Goal: Browse casually

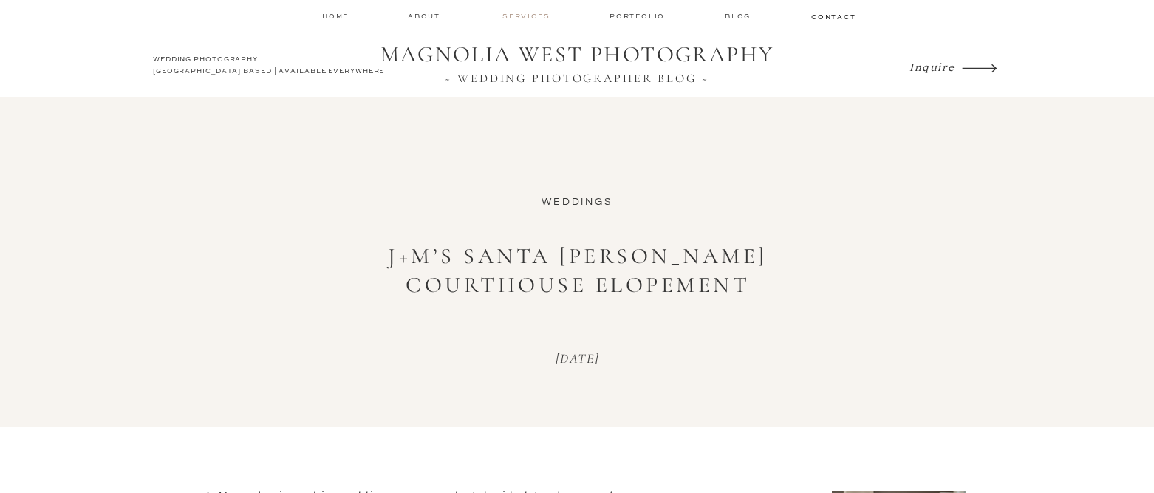
click at [531, 11] on nav "services" at bounding box center [526, 16] width 49 height 10
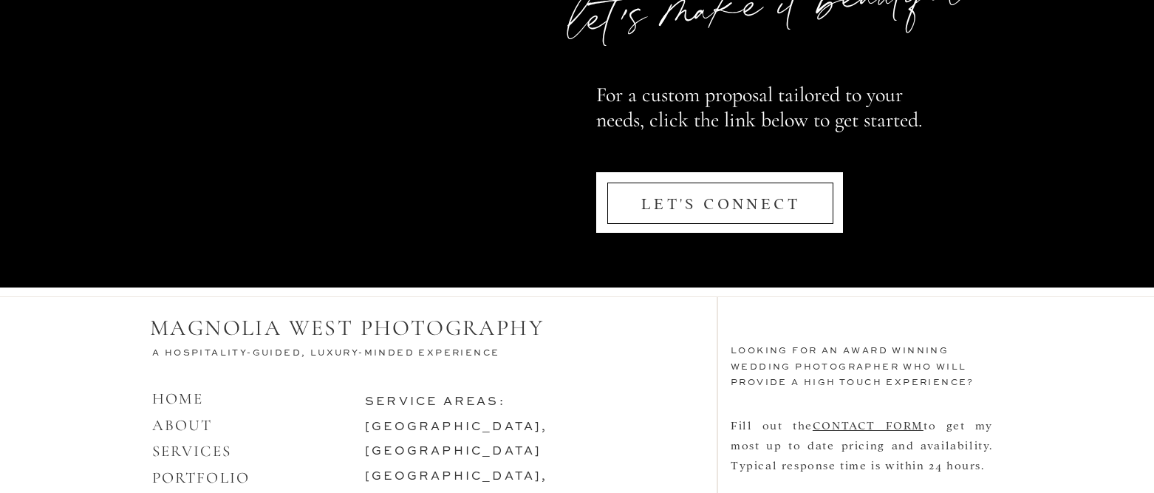
scroll to position [7265, 0]
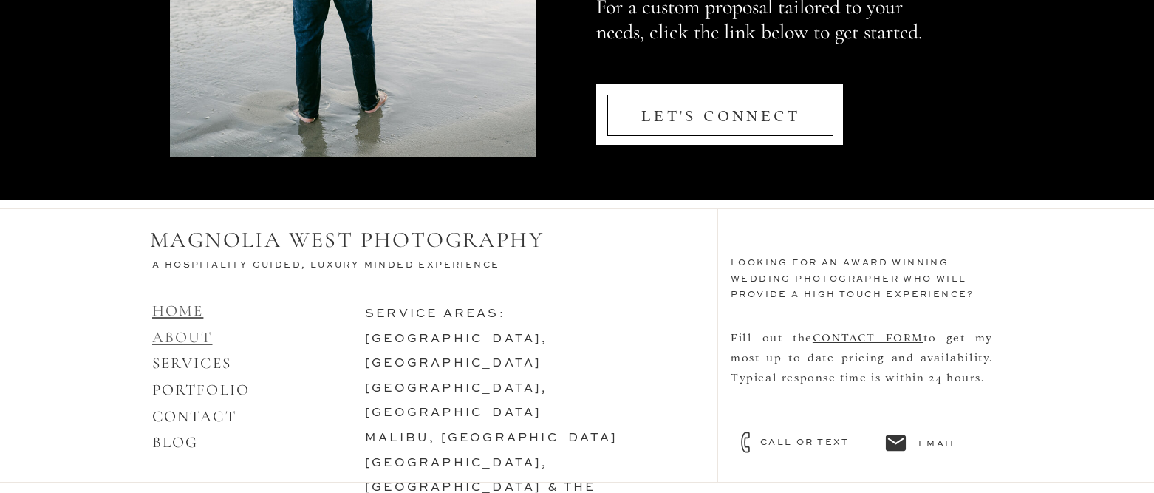
click at [193, 332] on link "HOME ABOUT" at bounding box center [182, 323] width 61 height 45
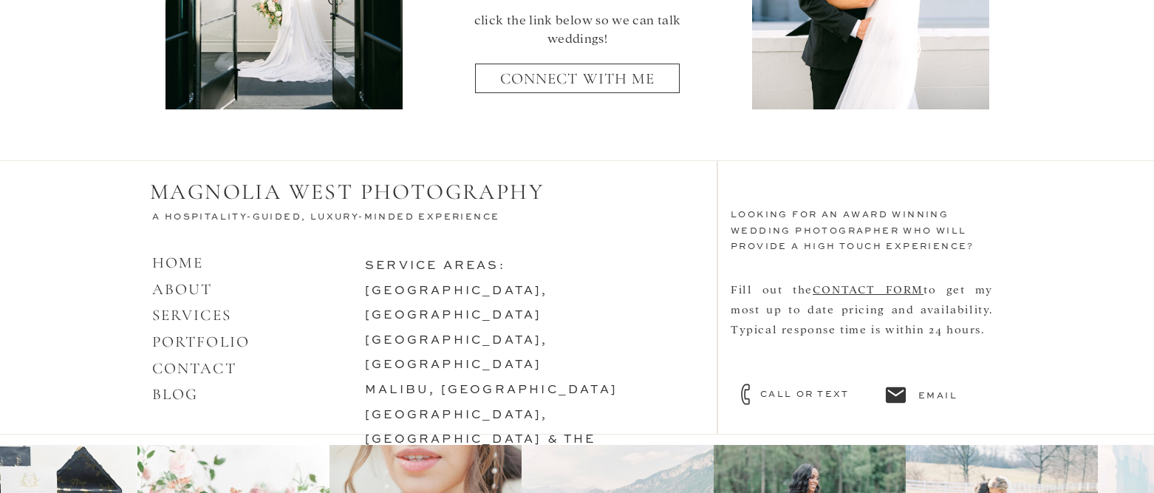
scroll to position [6354, 0]
click at [403, 334] on link "[GEOGRAPHIC_DATA], [GEOGRAPHIC_DATA]" at bounding box center [456, 352] width 183 height 37
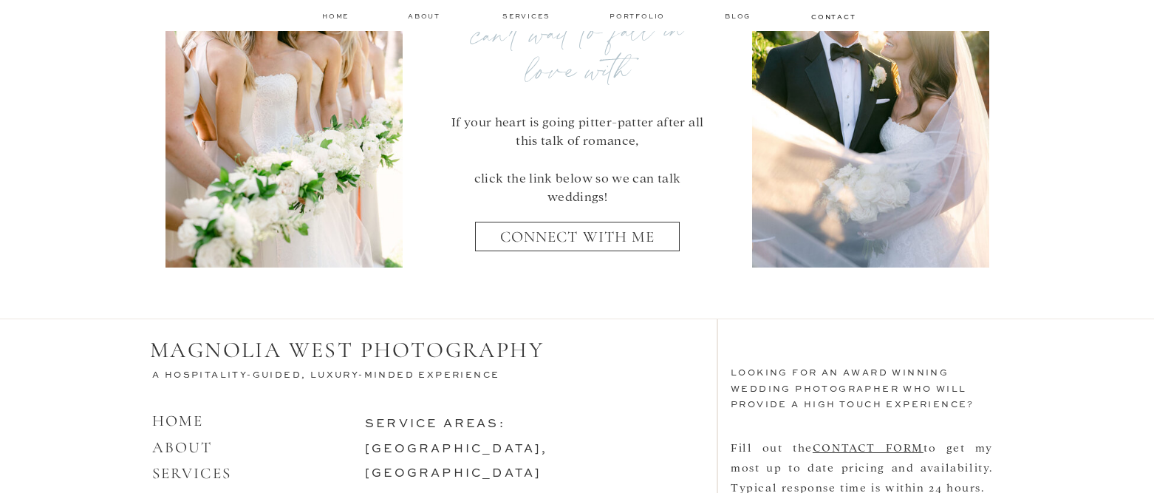
scroll to position [6280, 0]
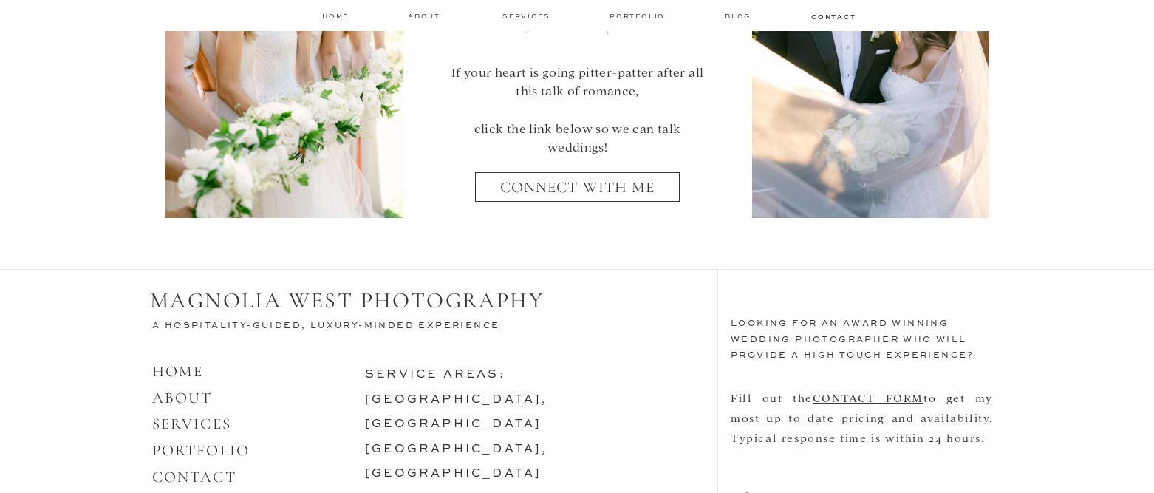
click at [644, 190] on nav "connect with me" at bounding box center [577, 192] width 185 height 29
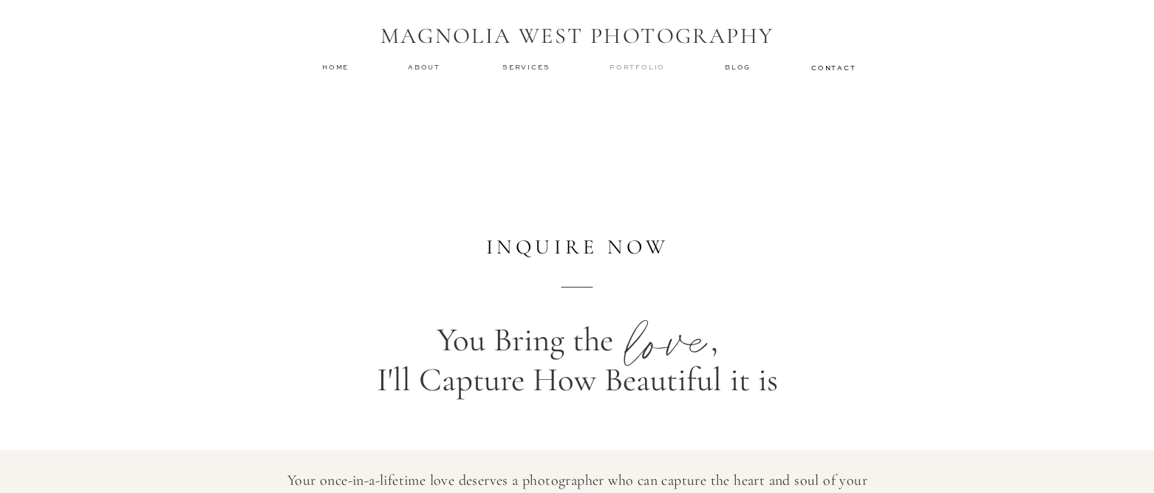
click at [625, 71] on nav "Portfolio" at bounding box center [638, 67] width 58 height 10
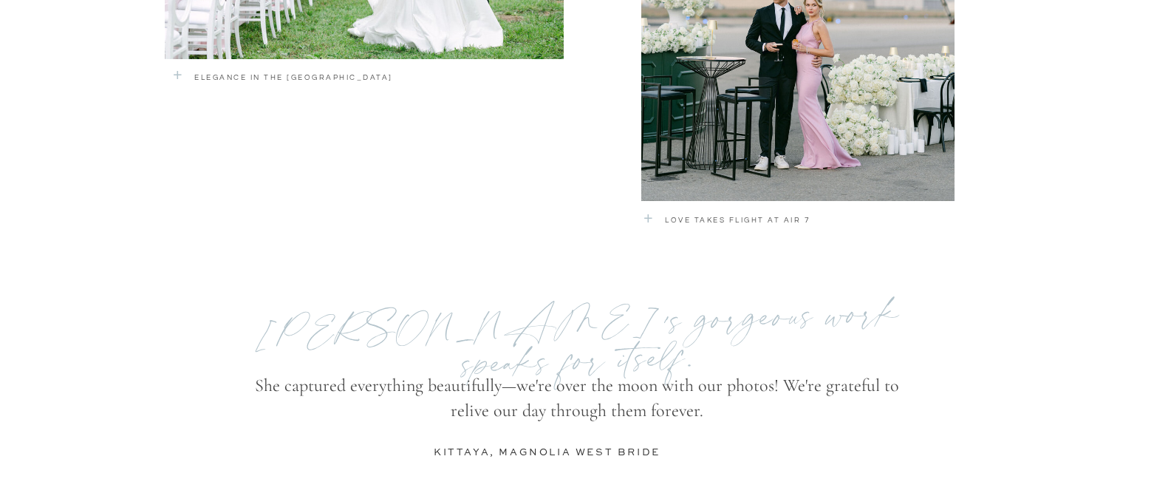
scroll to position [3916, 0]
